Goal: Transaction & Acquisition: Purchase product/service

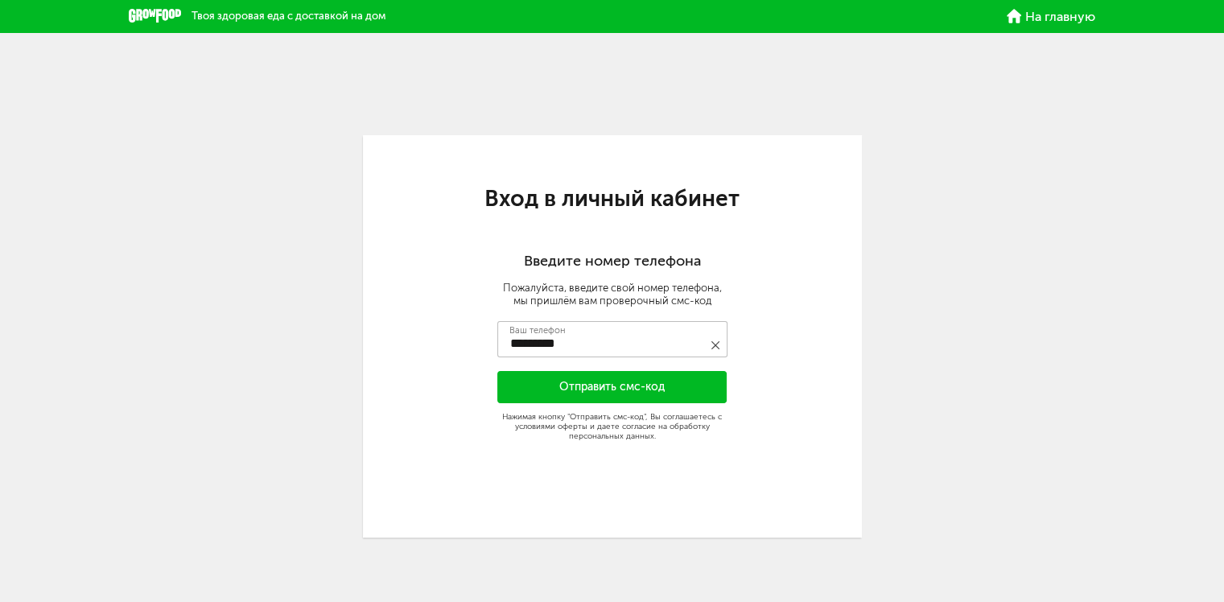
type input "**********"
click at [592, 383] on button "Отправить смс-код" at bounding box center [612, 387] width 230 height 32
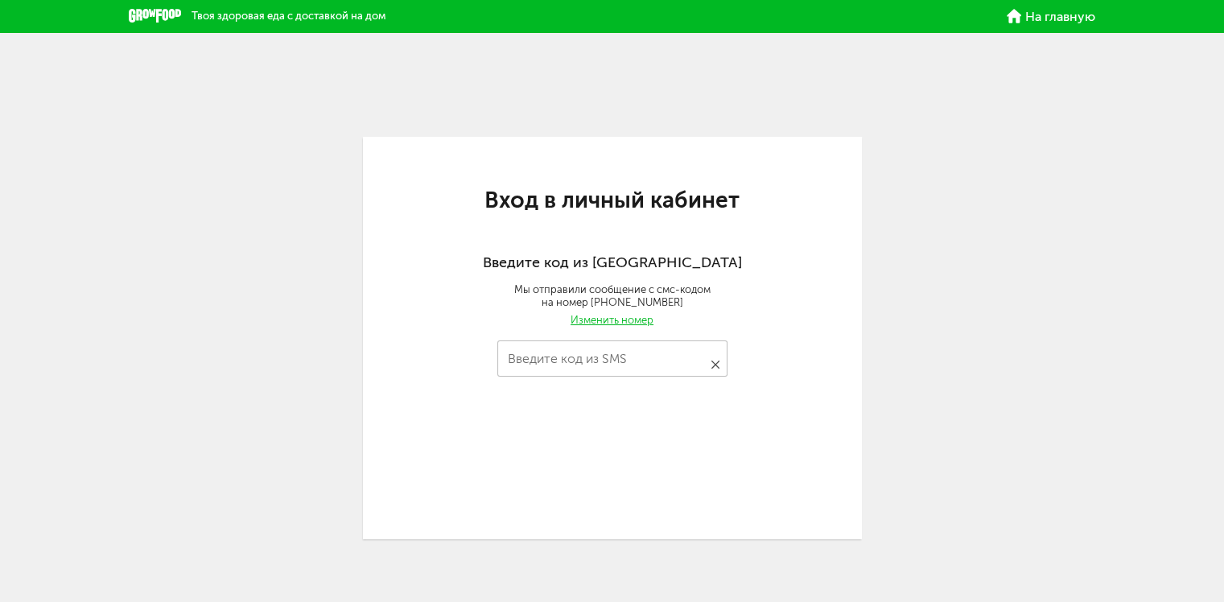
type input "****"
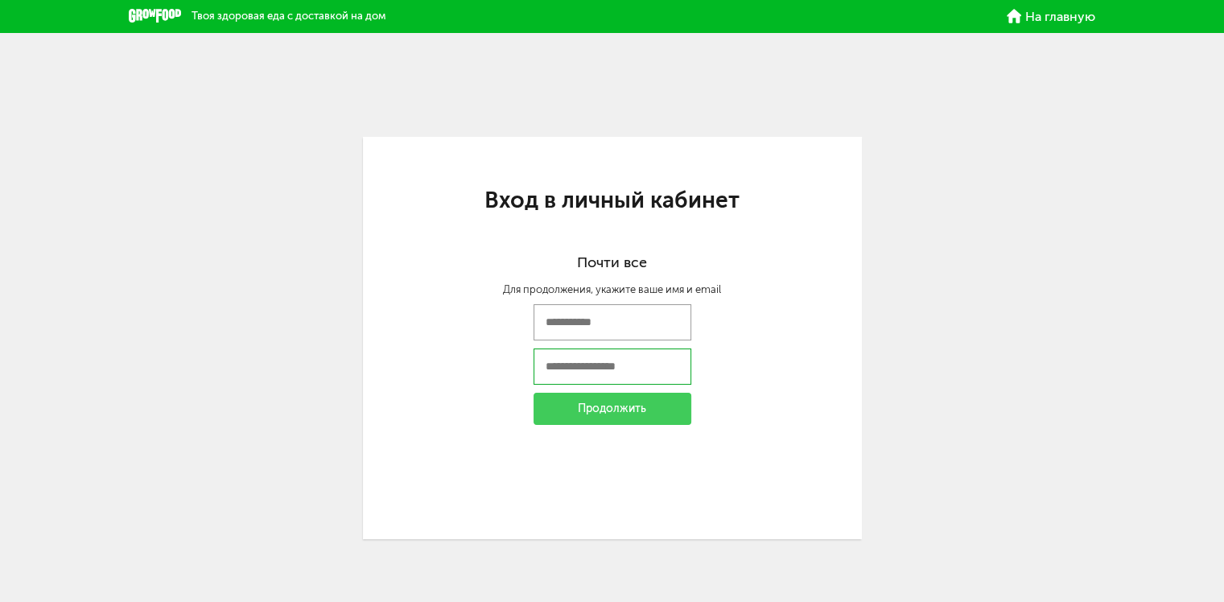
click at [569, 369] on input "email" at bounding box center [612, 366] width 158 height 36
type input "**********"
click at [612, 320] on input "text" at bounding box center [612, 322] width 158 height 36
type input "********"
click at [605, 412] on div "Продолжить" at bounding box center [612, 409] width 158 height 32
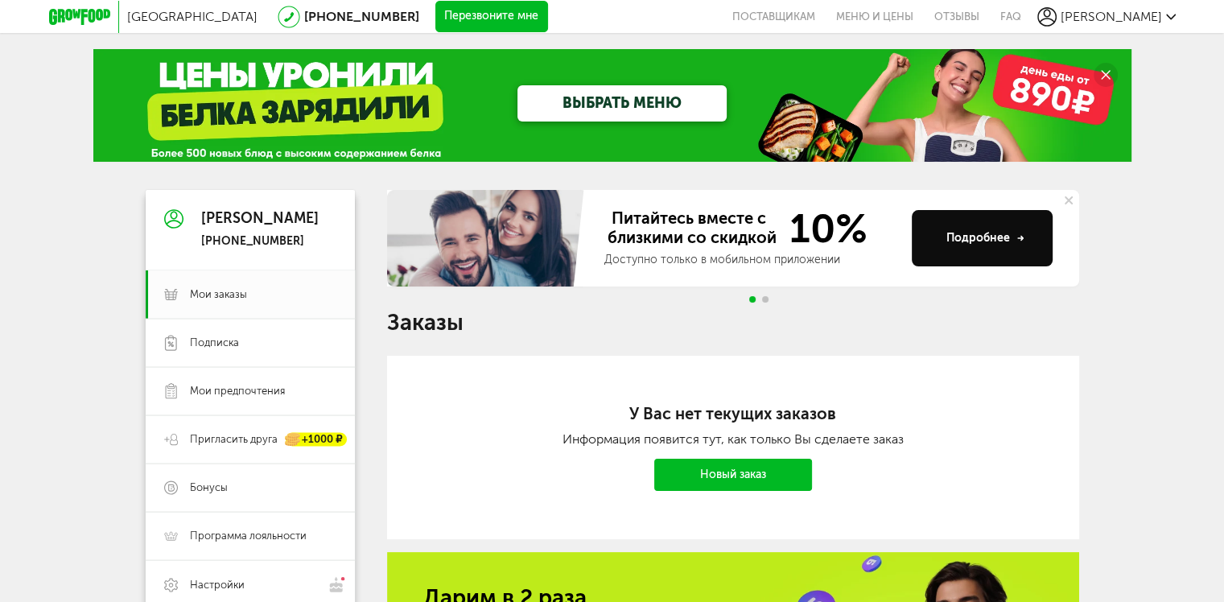
click at [718, 477] on link "Новый заказ" at bounding box center [733, 475] width 158 height 32
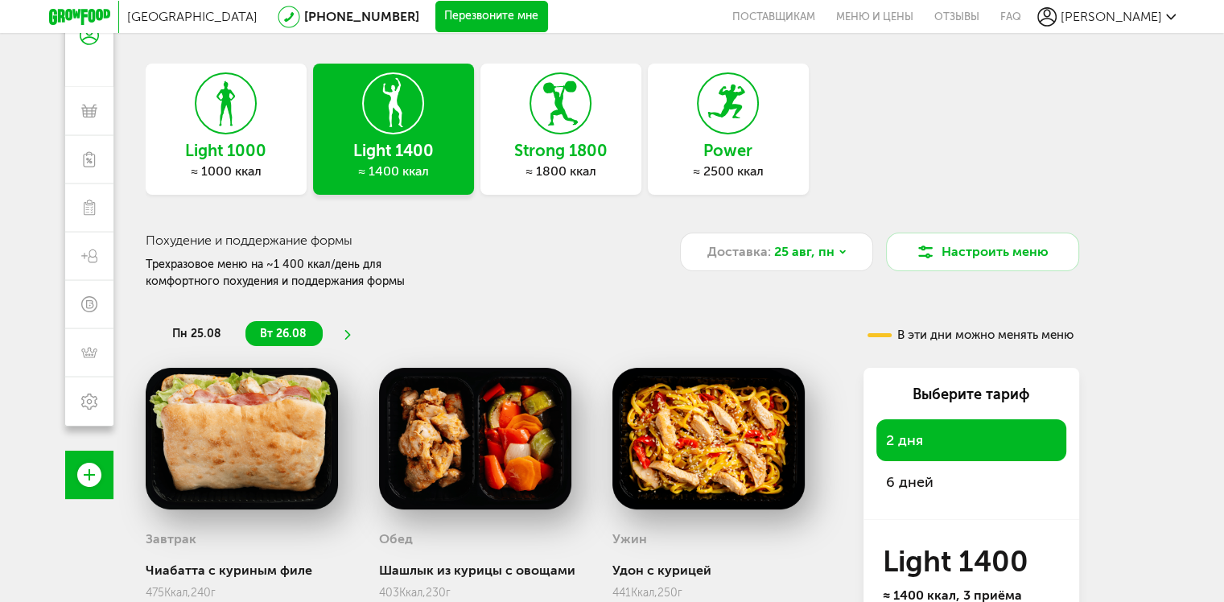
scroll to position [241, 0]
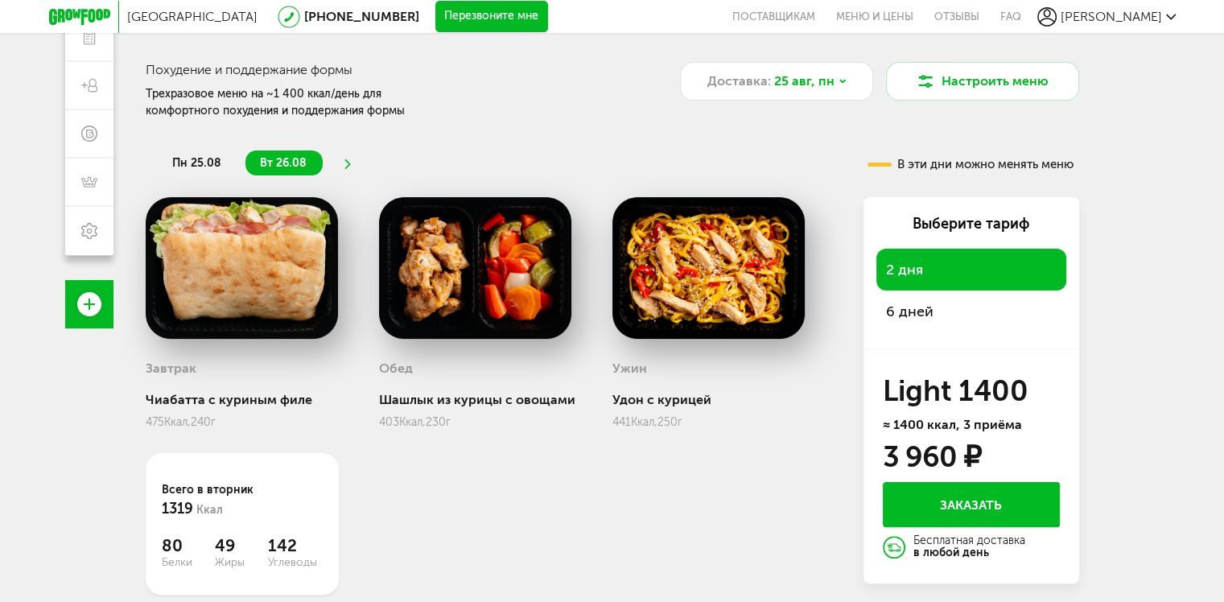
click at [904, 312] on span "6 дней" at bounding box center [909, 312] width 47 height 18
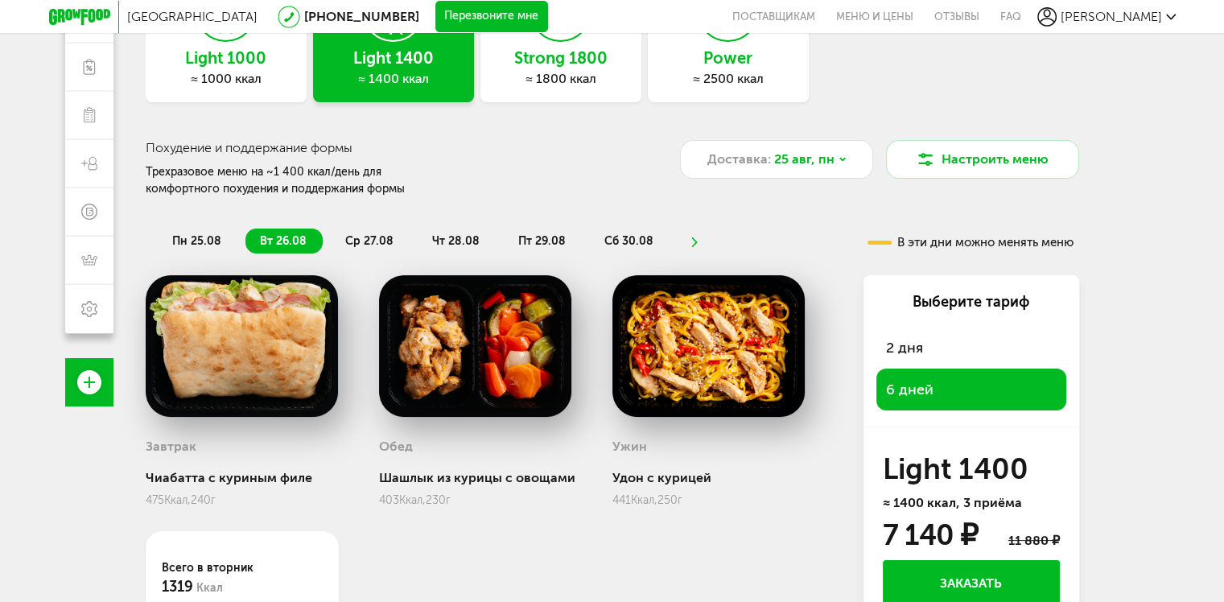
scroll to position [0, 0]
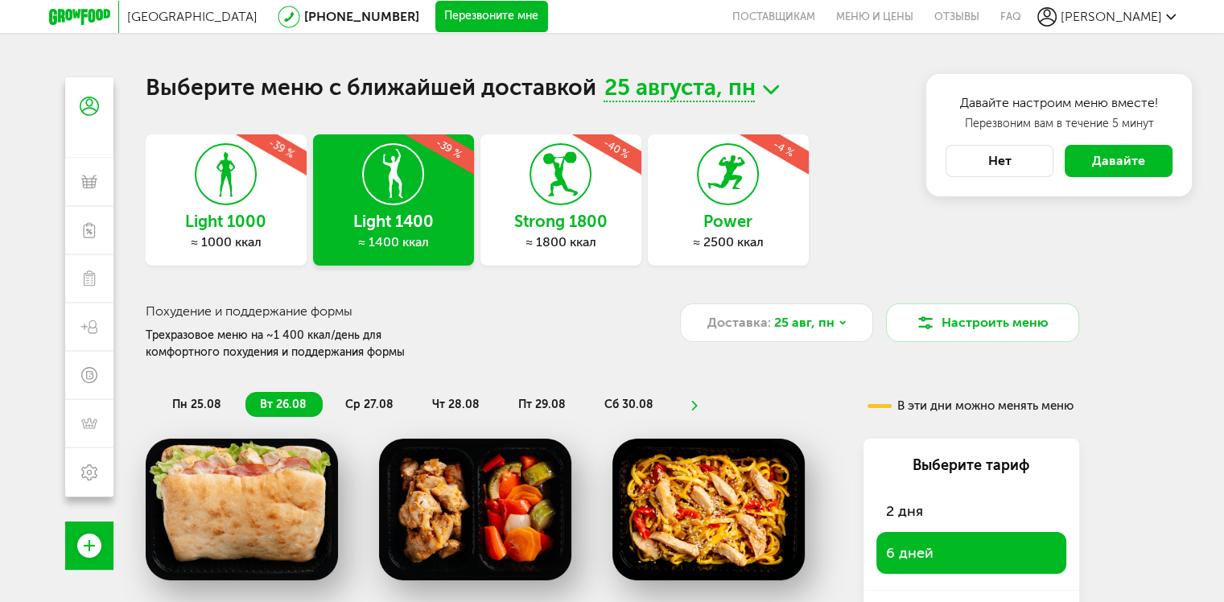
click at [544, 203] on icon at bounding box center [560, 174] width 59 height 60
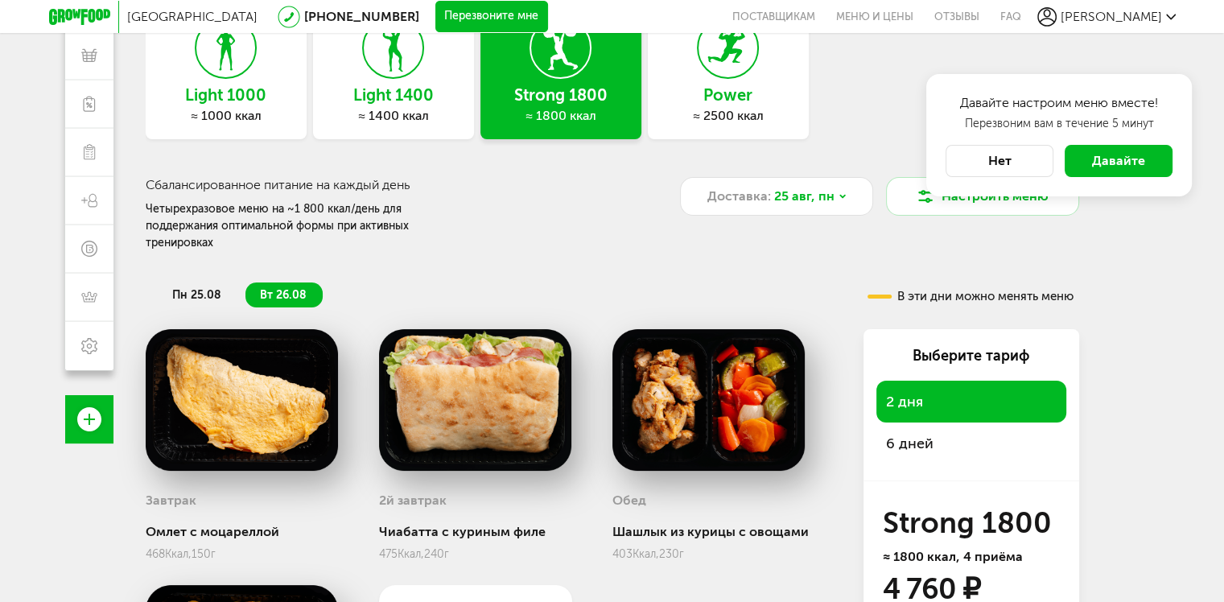
scroll to position [161, 0]
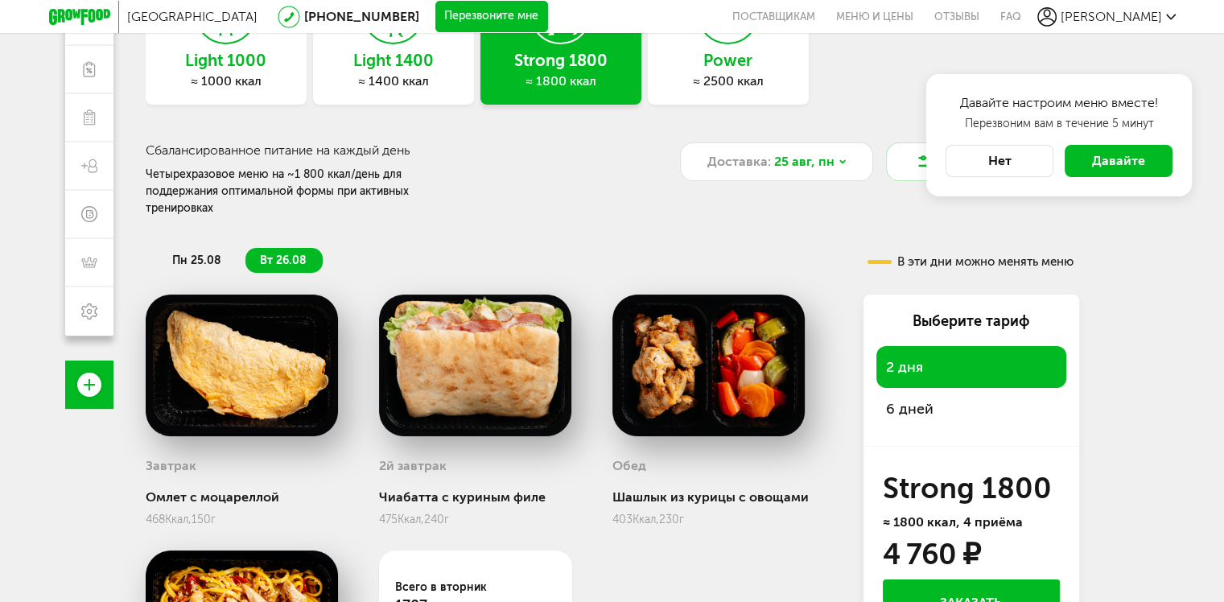
click at [902, 400] on span "6 дней" at bounding box center [909, 409] width 47 height 18
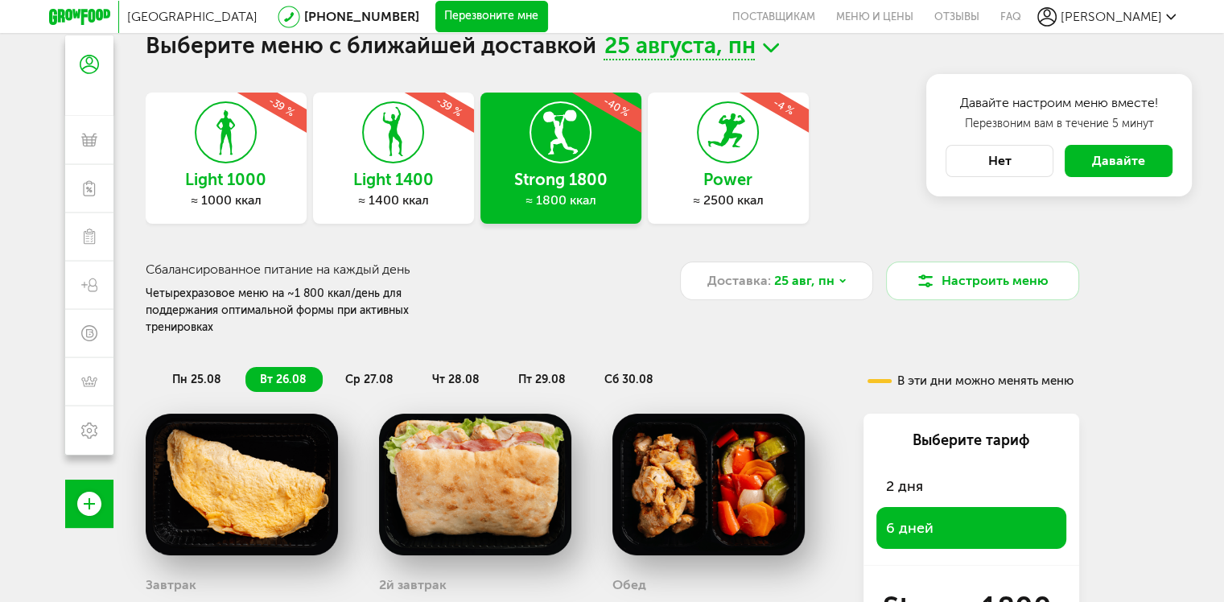
scroll to position [241, 0]
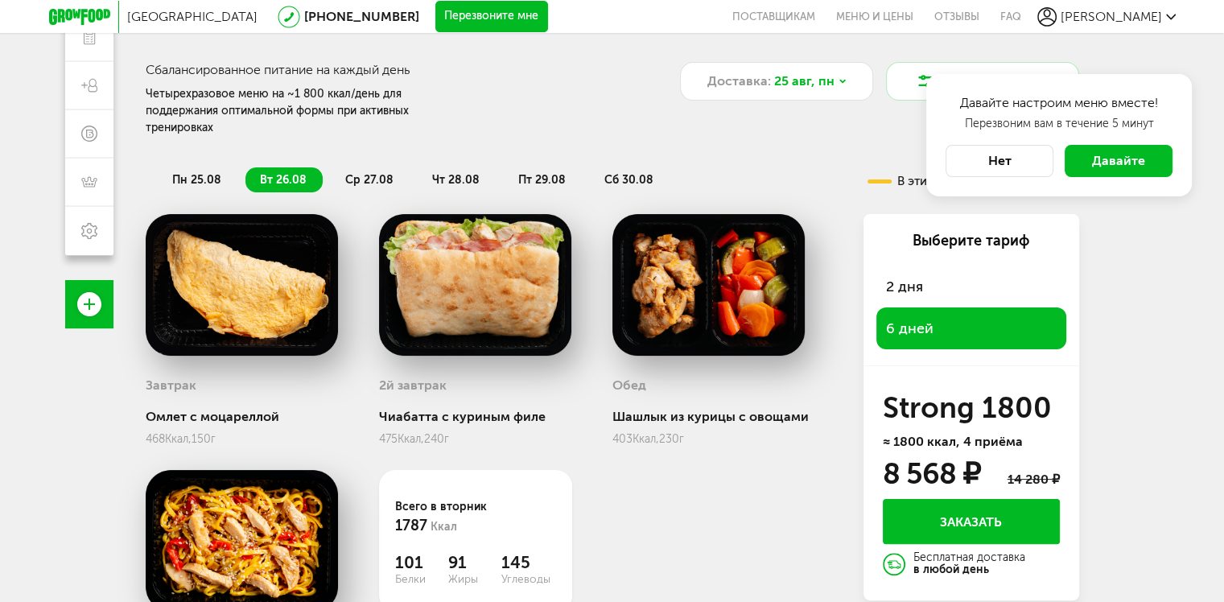
click at [193, 173] on span "пн 25.08" at bounding box center [196, 180] width 49 height 14
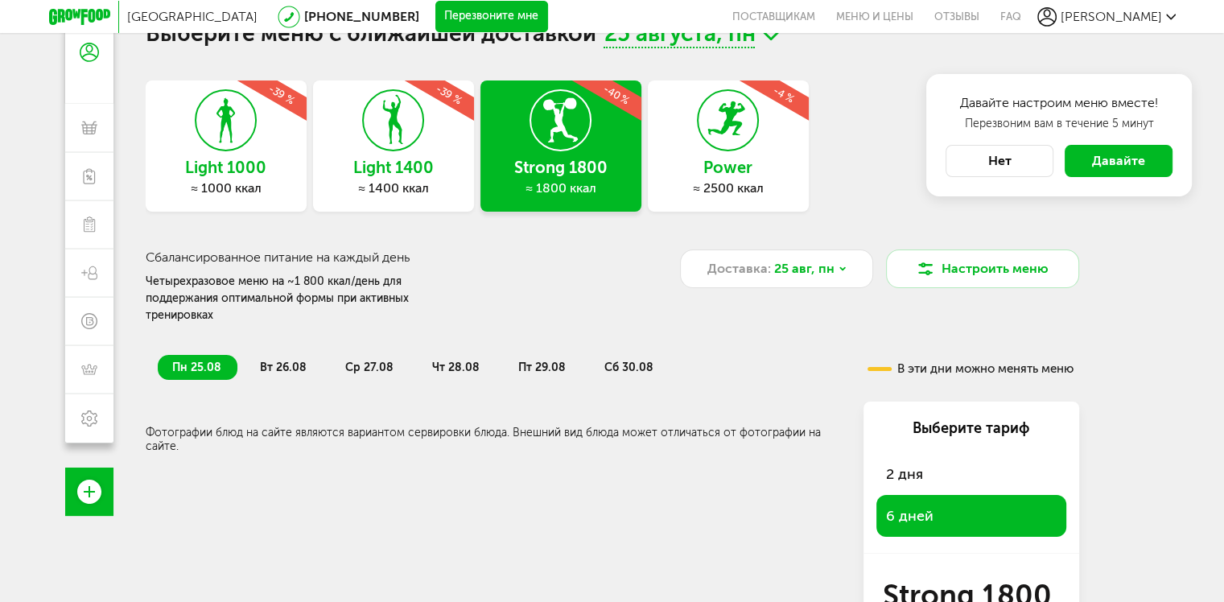
scroll to position [0, 0]
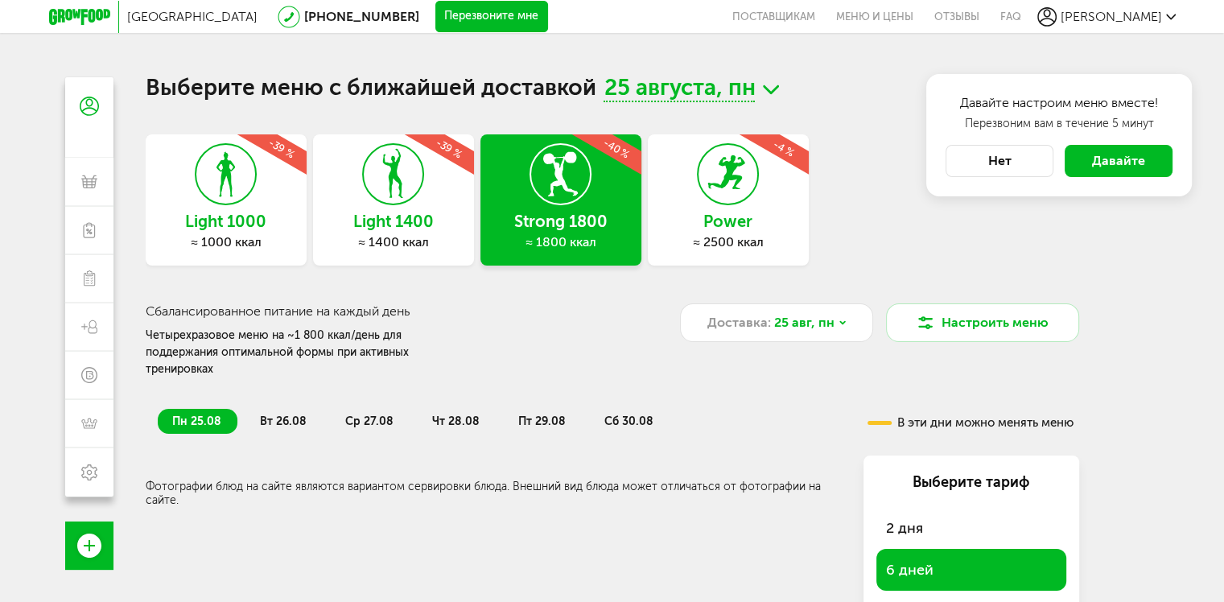
click at [278, 414] on span "вт 26.08" at bounding box center [283, 421] width 47 height 14
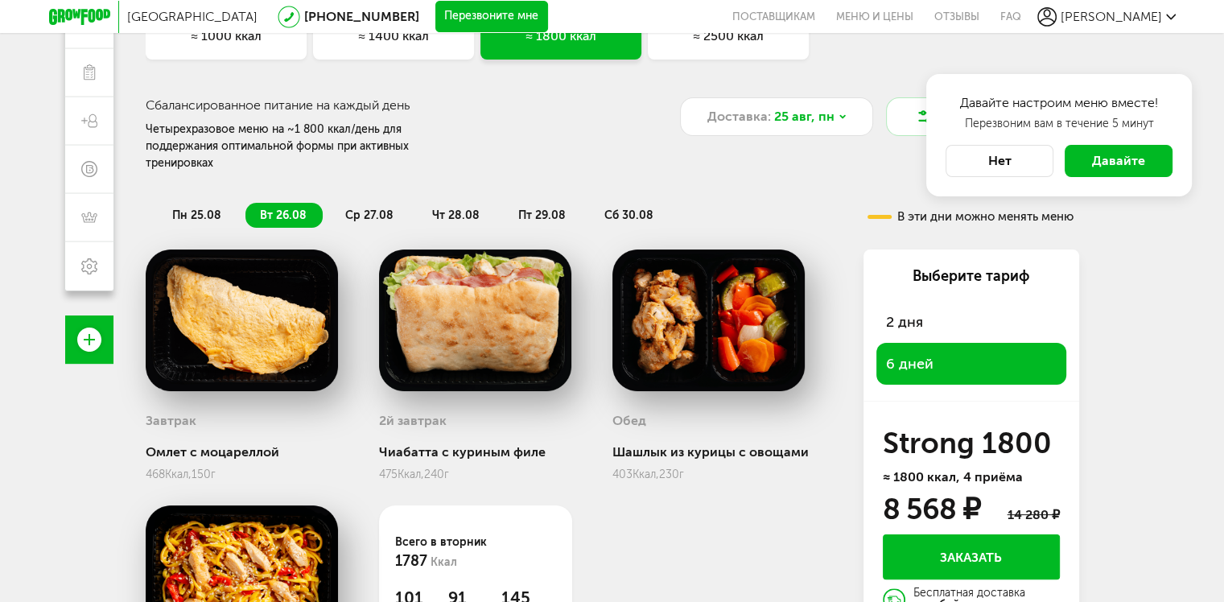
scroll to position [241, 0]
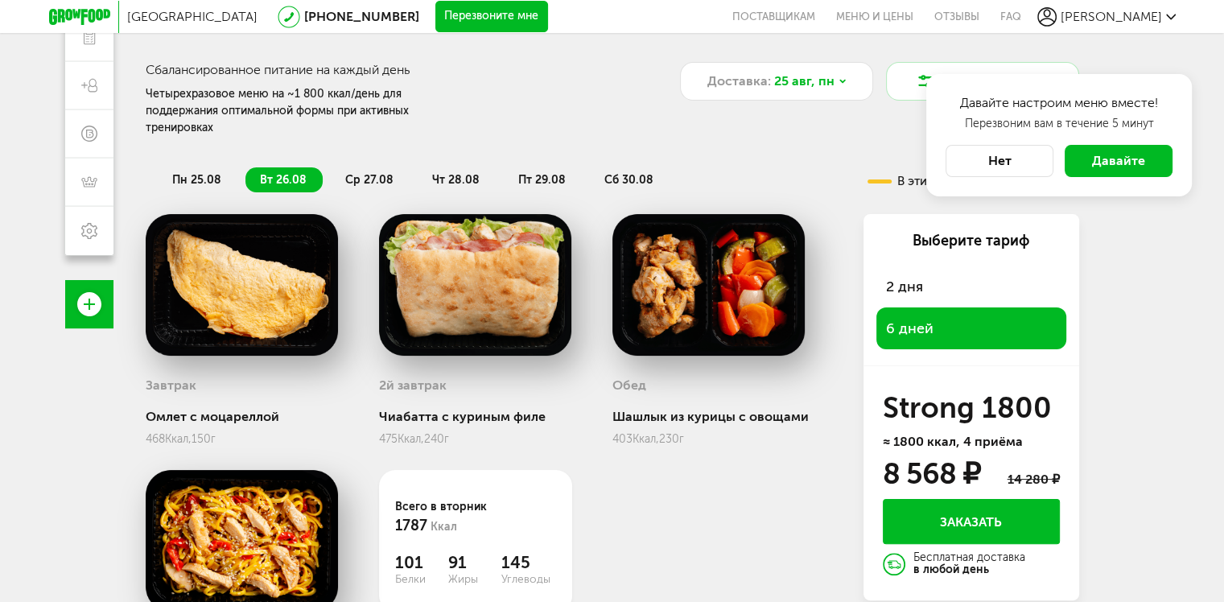
click at [368, 173] on span "ср 27.08" at bounding box center [369, 180] width 48 height 14
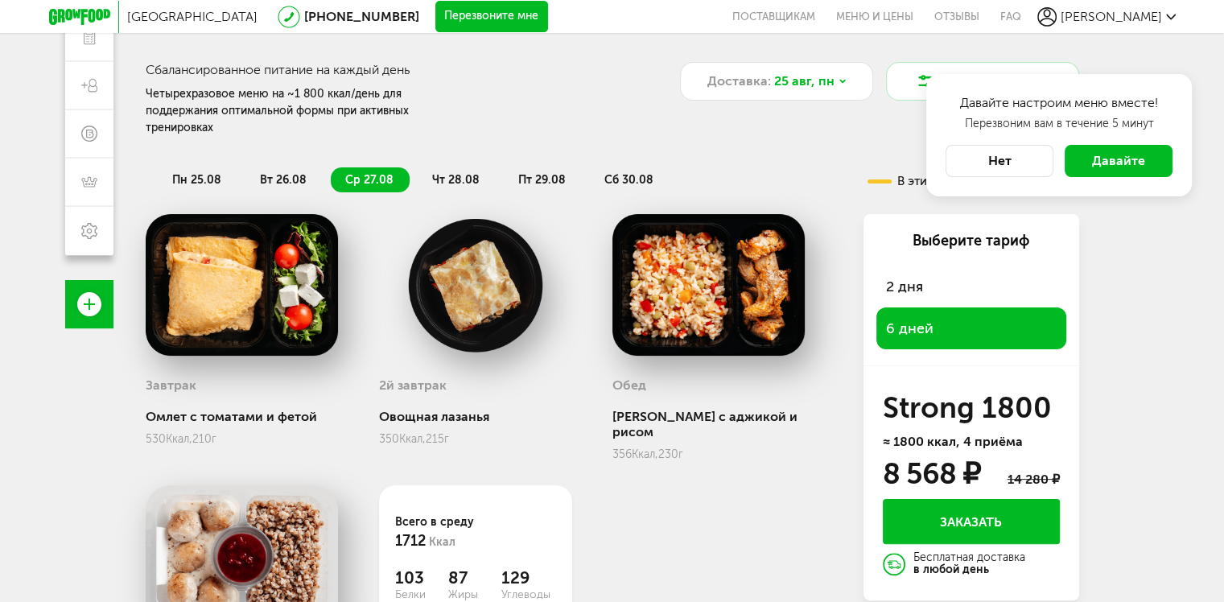
click at [457, 173] on span "чт 28.08" at bounding box center [455, 180] width 47 height 14
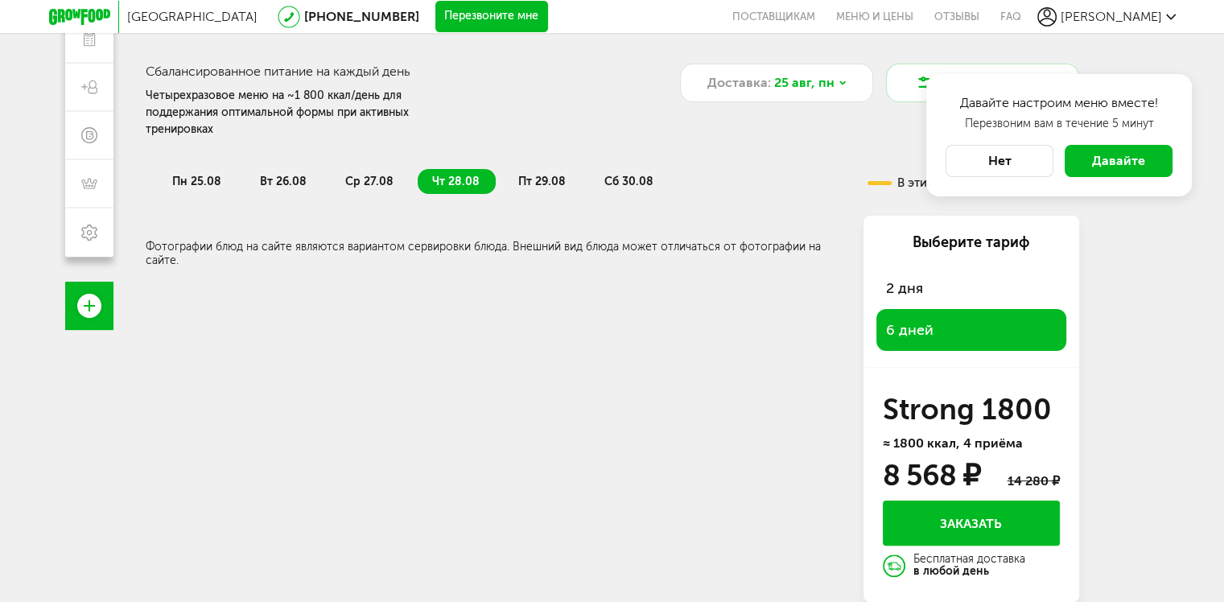
scroll to position [222, 0]
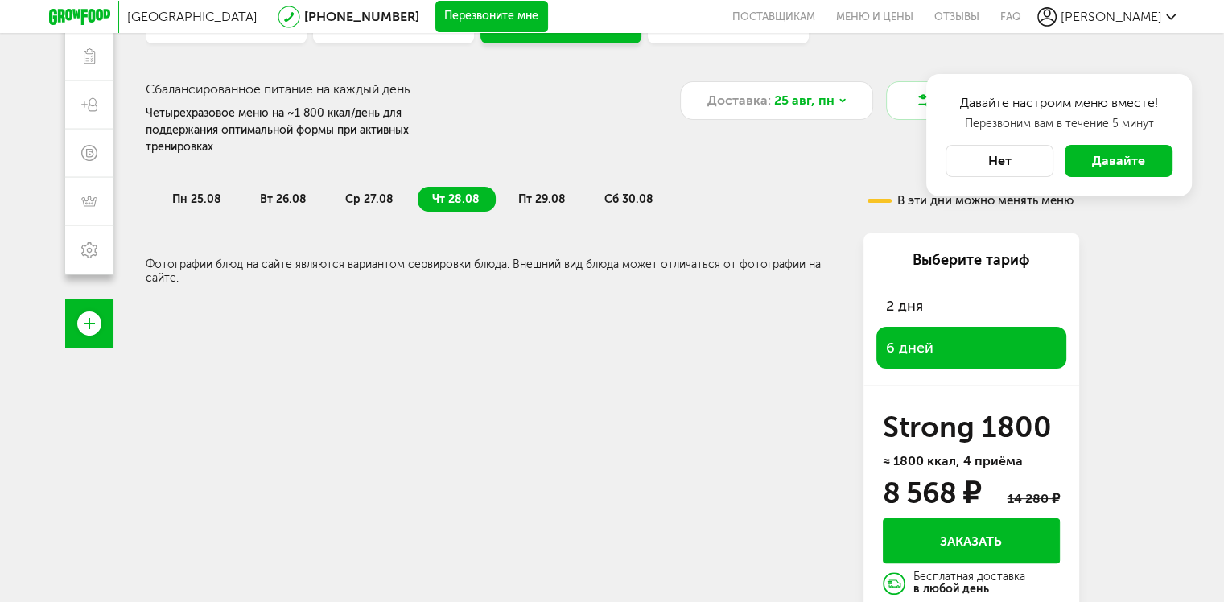
click at [529, 192] on span "пт 29.08" at bounding box center [541, 199] width 47 height 14
click at [629, 192] on span "сб 30.08" at bounding box center [628, 199] width 49 height 14
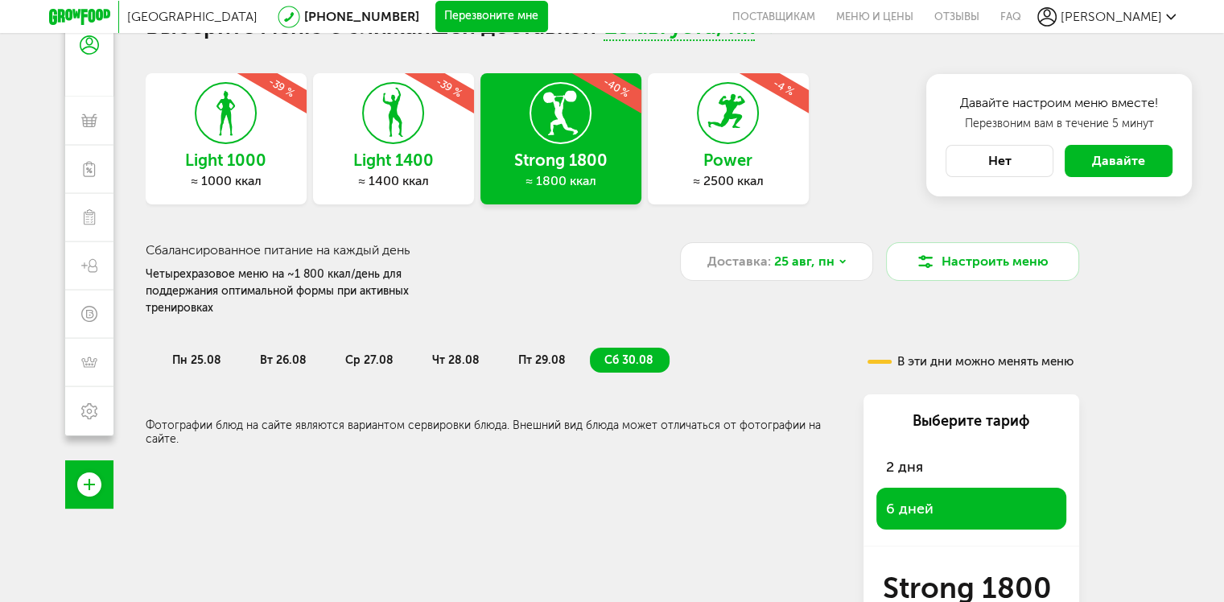
scroll to position [0, 0]
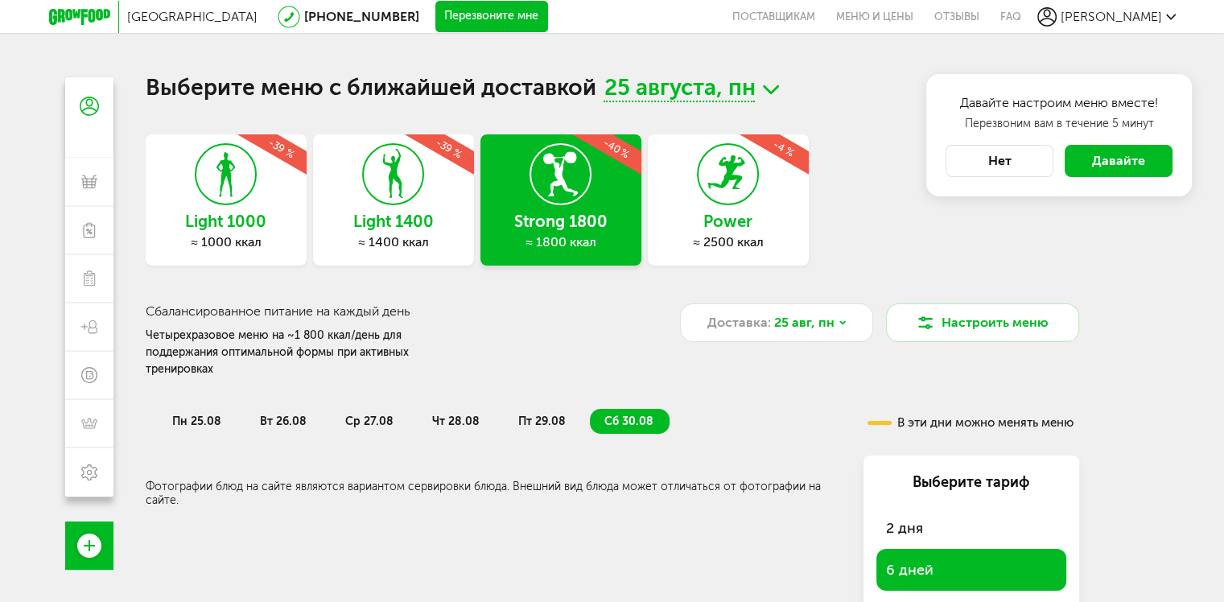
click at [715, 216] on h3 "Power" at bounding box center [728, 221] width 161 height 18
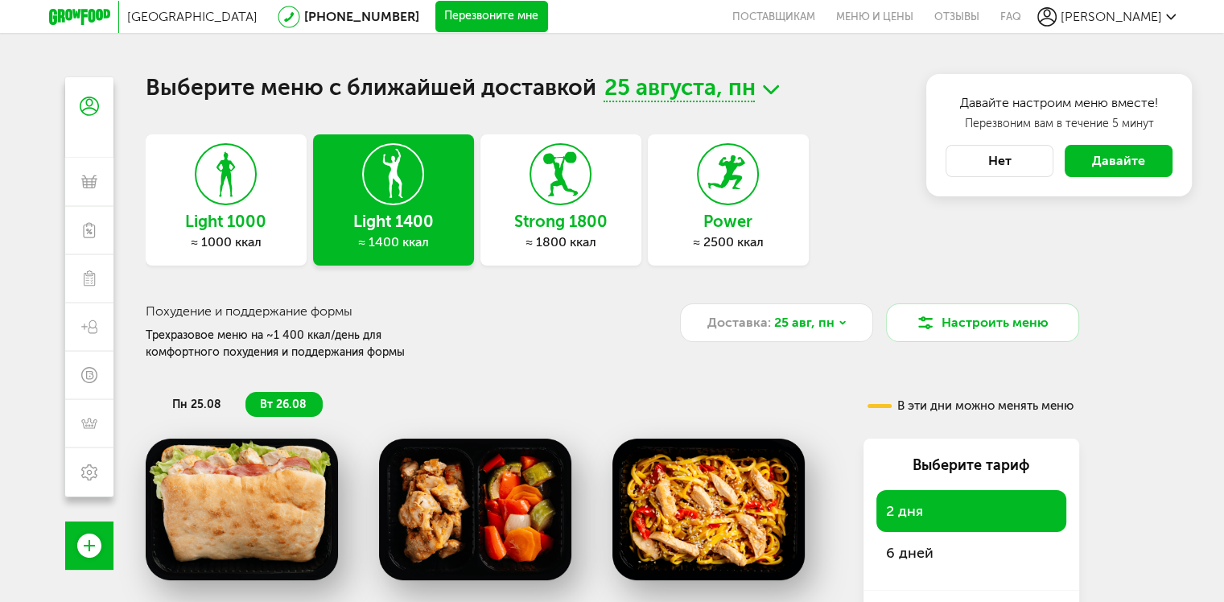
click at [742, 216] on h3 "Power" at bounding box center [728, 221] width 161 height 18
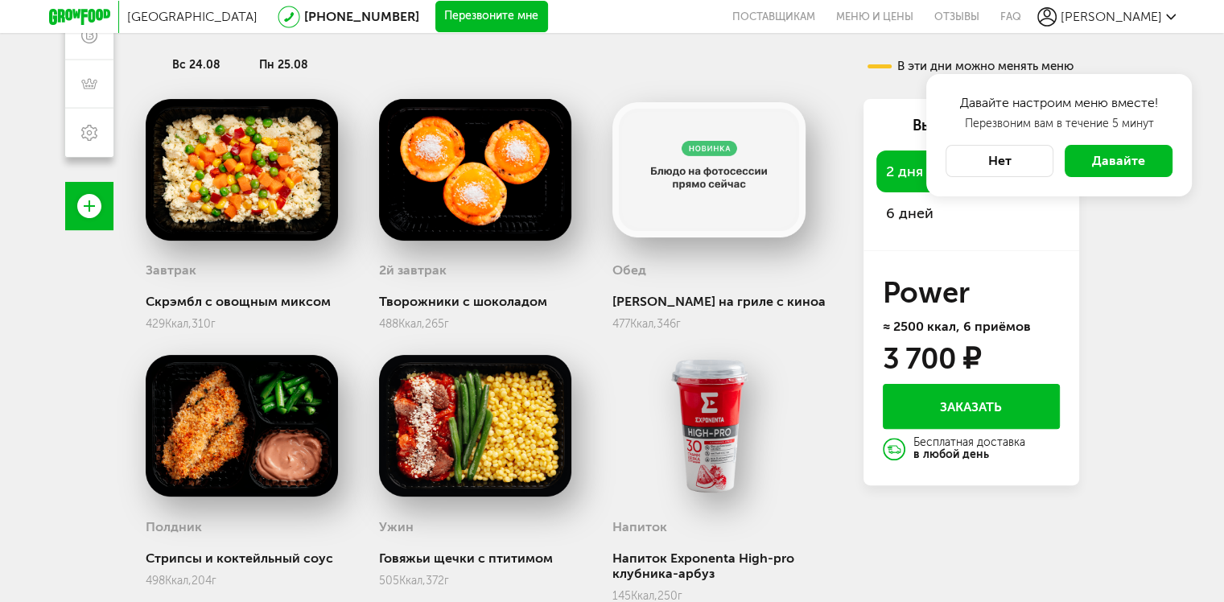
scroll to position [241, 0]
